Goal: Go to known website: Access a specific website the user already knows

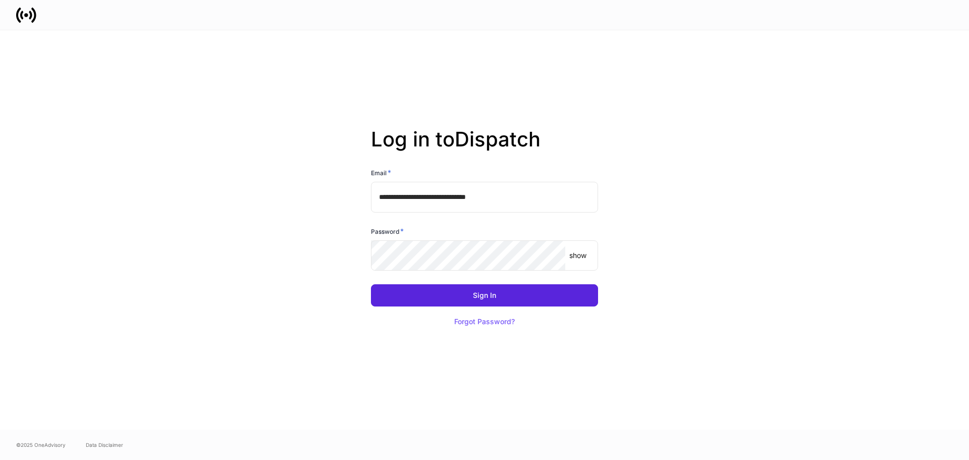
click at [487, 191] on input "**********" at bounding box center [484, 197] width 227 height 30
click at [436, 199] on input "**********" at bounding box center [484, 197] width 227 height 30
type input "**********"
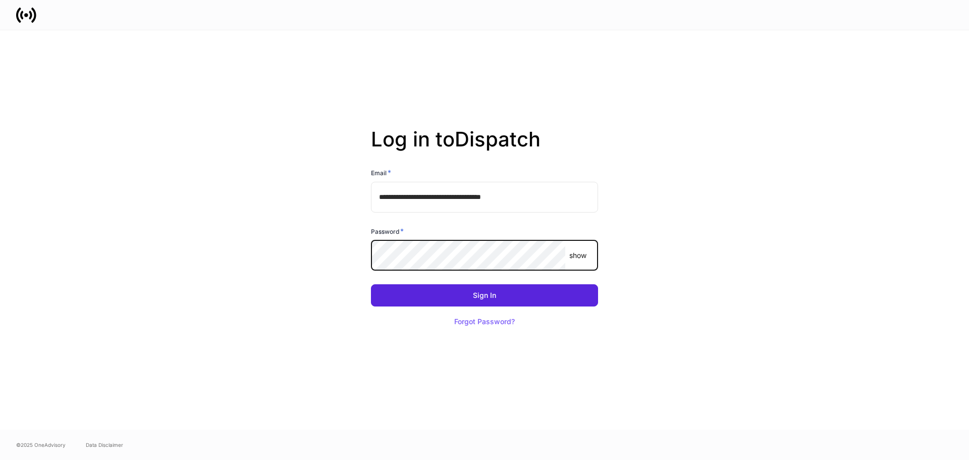
click at [371, 284] on button "Sign In" at bounding box center [484, 295] width 227 height 22
